Goal: Navigation & Orientation: Find specific page/section

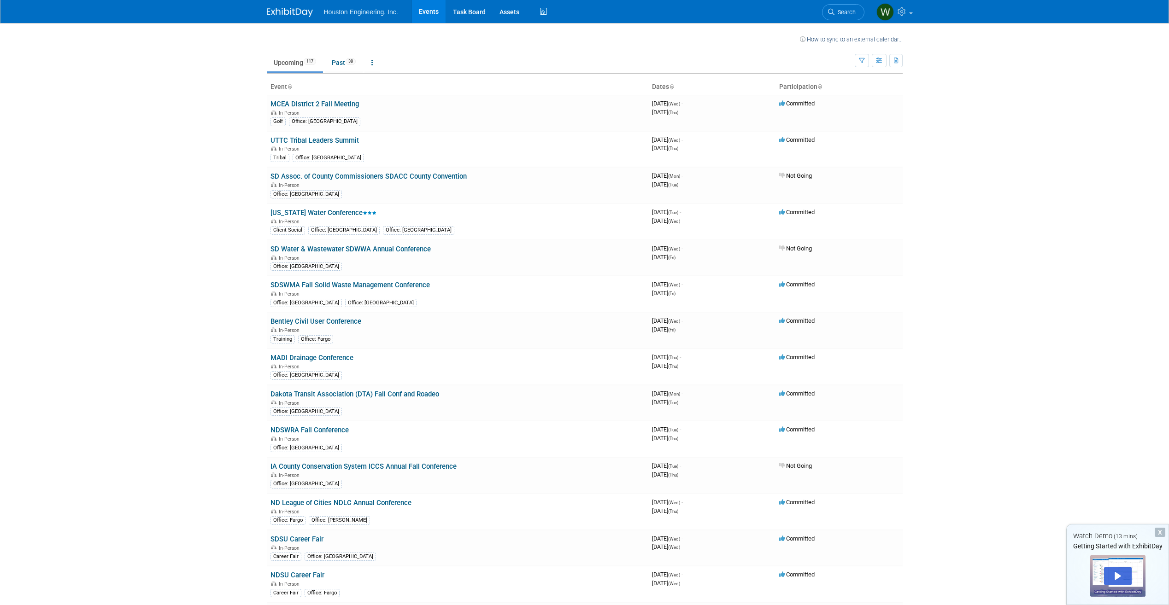
click at [431, 15] on link "Events" at bounding box center [429, 11] width 34 height 23
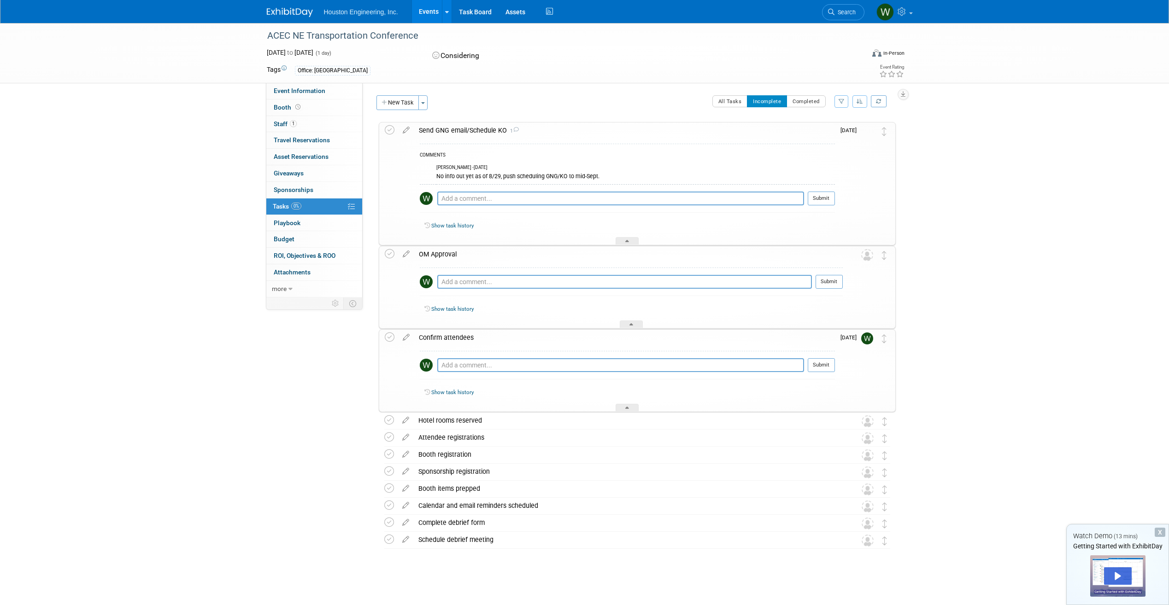
click at [1159, 533] on div "X" at bounding box center [1160, 532] width 11 height 9
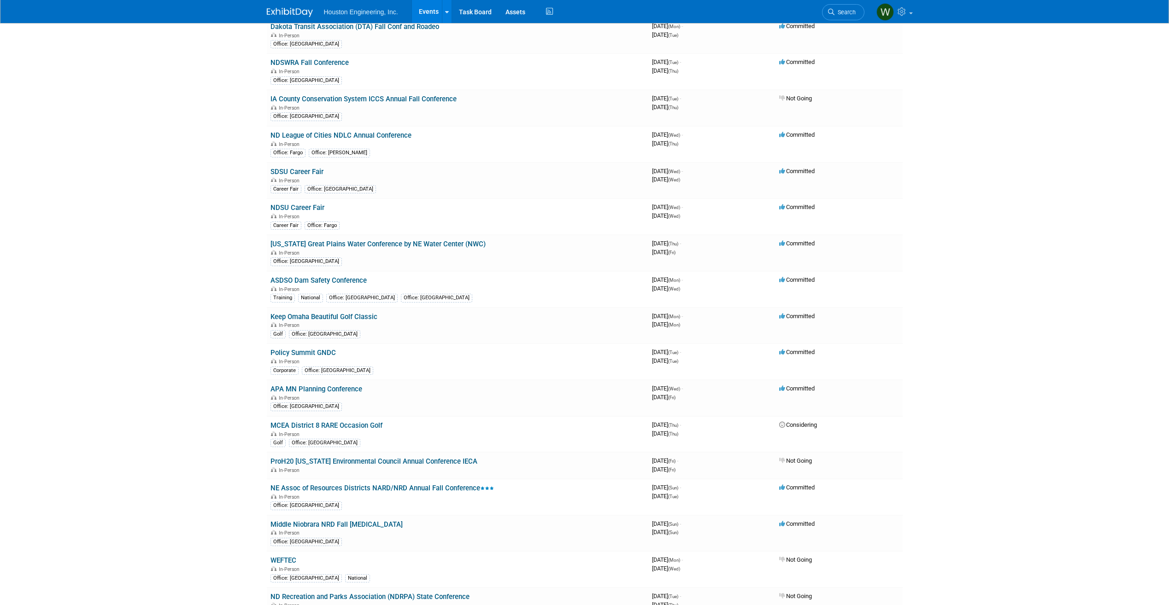
scroll to position [369, 0]
click at [352, 317] on link "Keep Omaha Beautiful Golf Classic" at bounding box center [323, 316] width 107 height 8
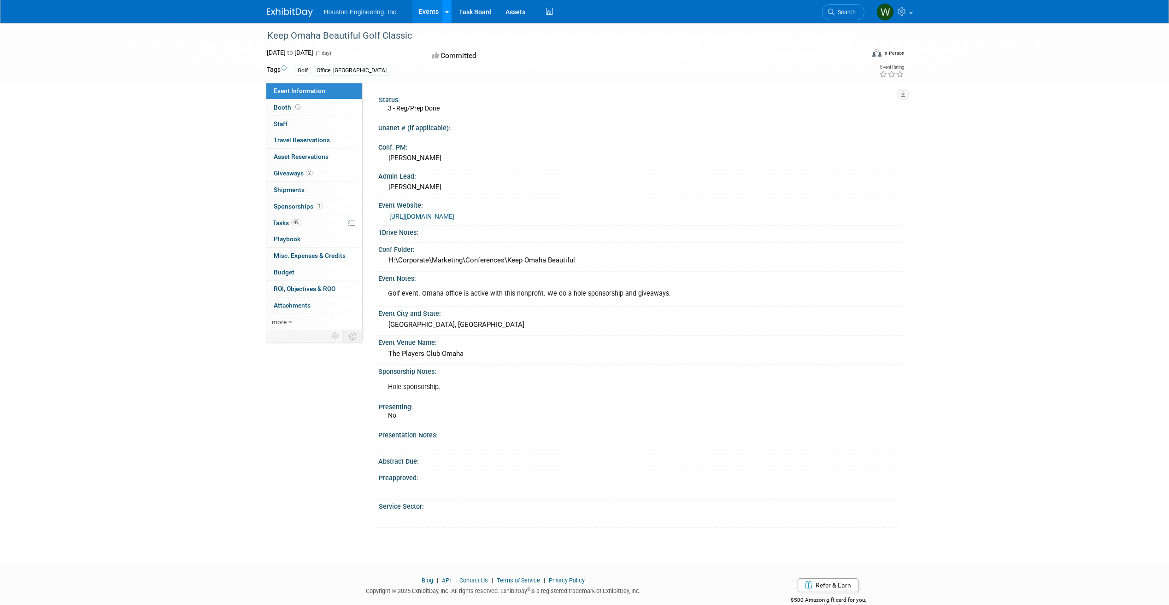
click at [446, 17] on link at bounding box center [447, 11] width 10 height 23
click at [439, 12] on link "Events" at bounding box center [429, 11] width 34 height 23
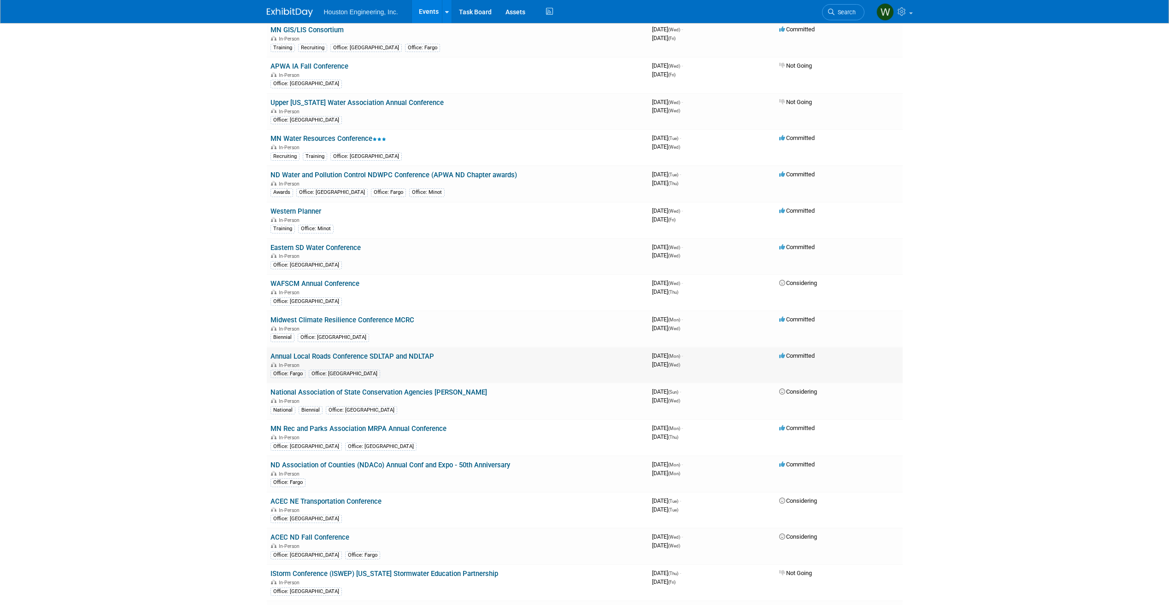
scroll to position [1014, 0]
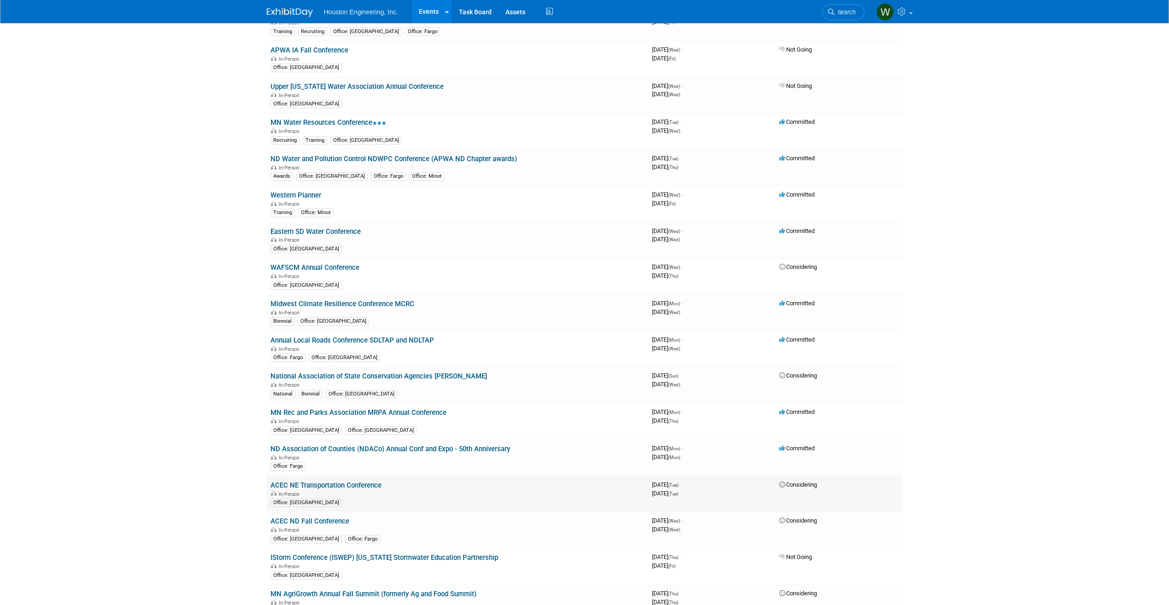
click at [361, 482] on link "ACEC NE Transportation Conference" at bounding box center [325, 485] width 111 height 8
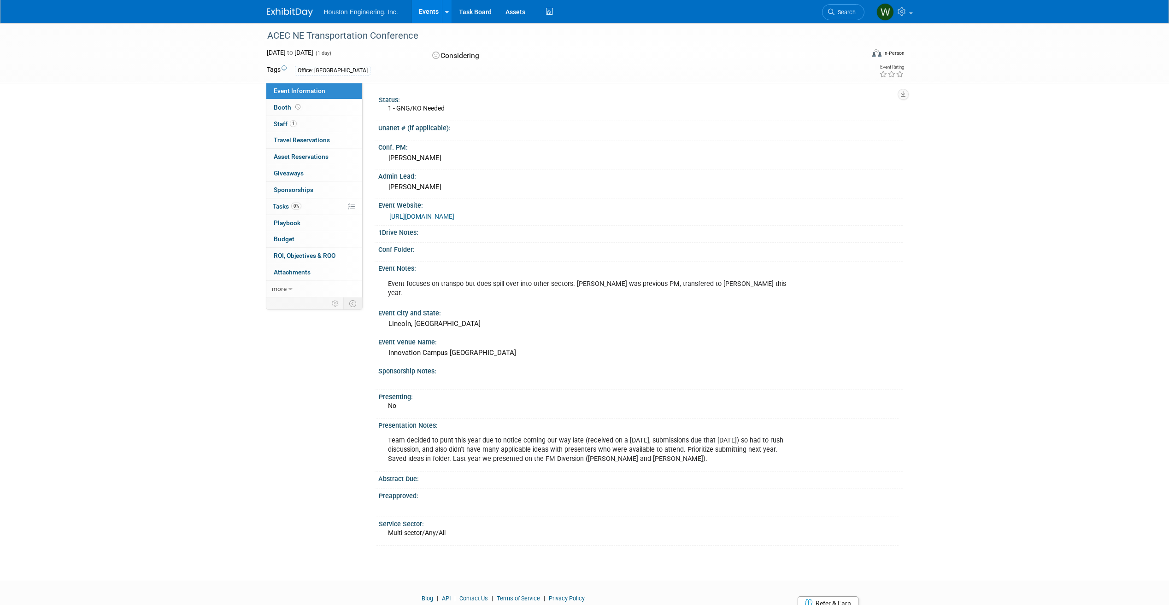
click at [296, 12] on img at bounding box center [290, 12] width 46 height 9
